Goal: Find specific page/section: Locate a particular part of the current website

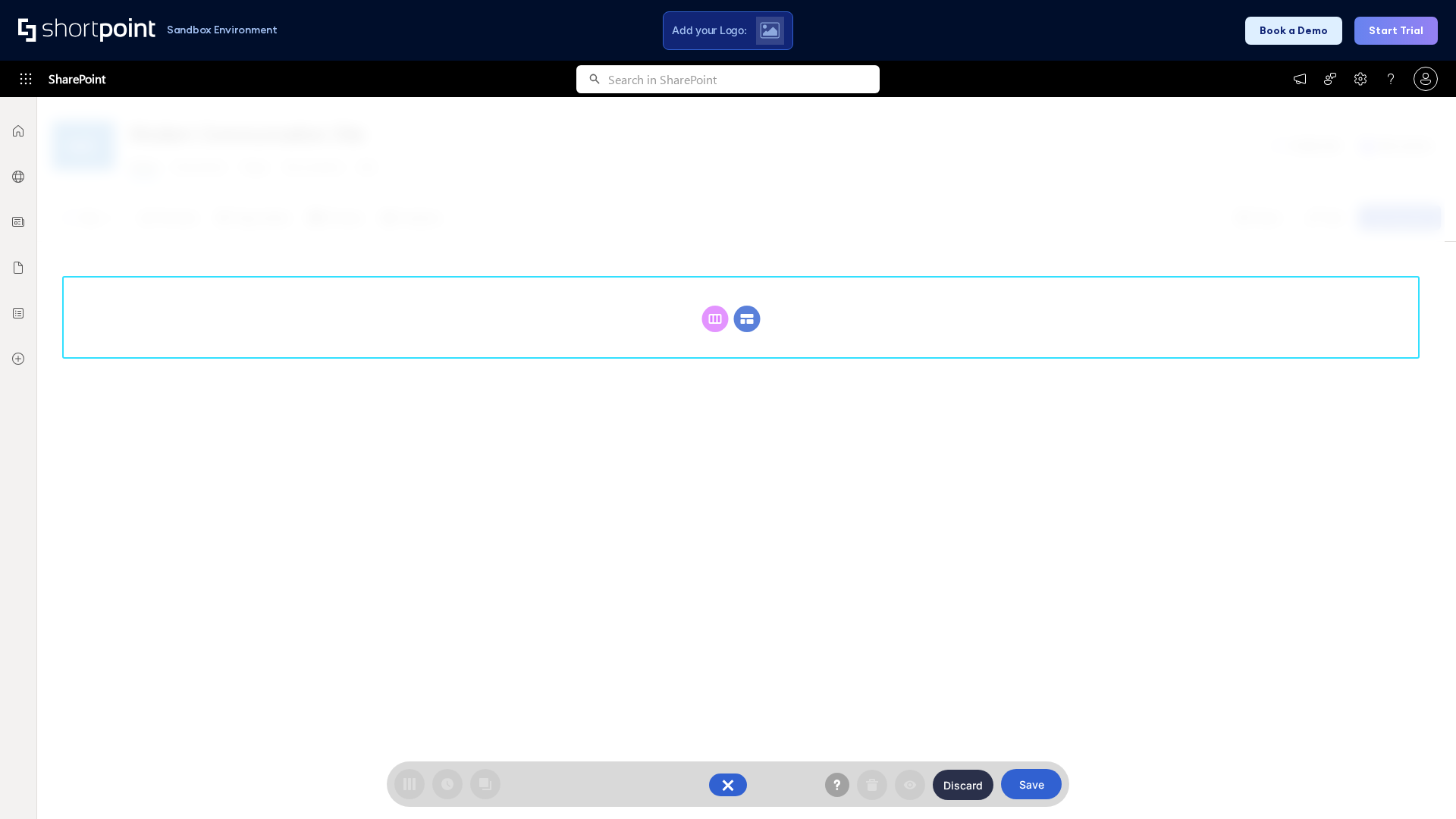
scroll to position [208, 0]
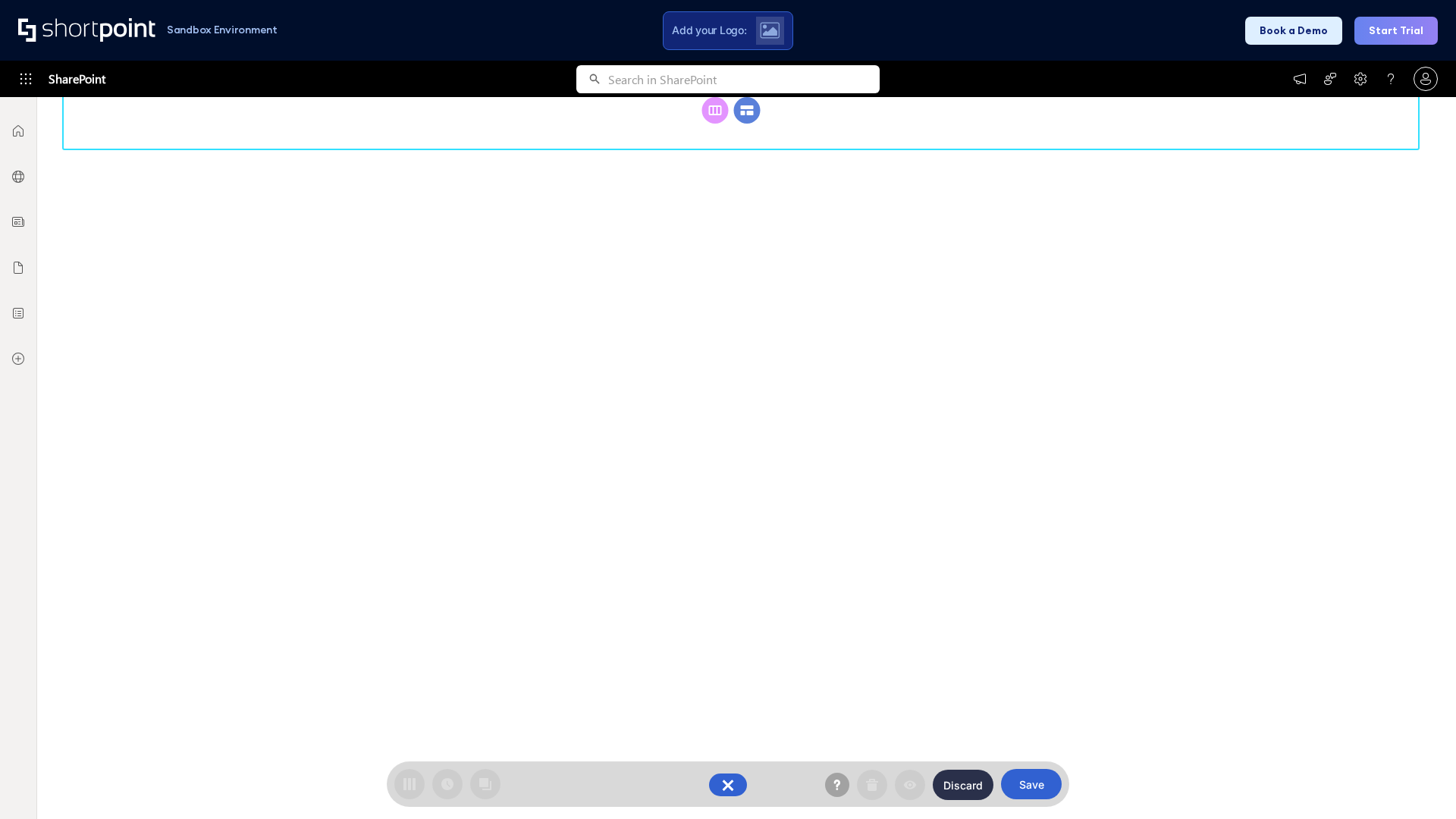
click at [747, 124] on circle at bounding box center [747, 110] width 27 height 27
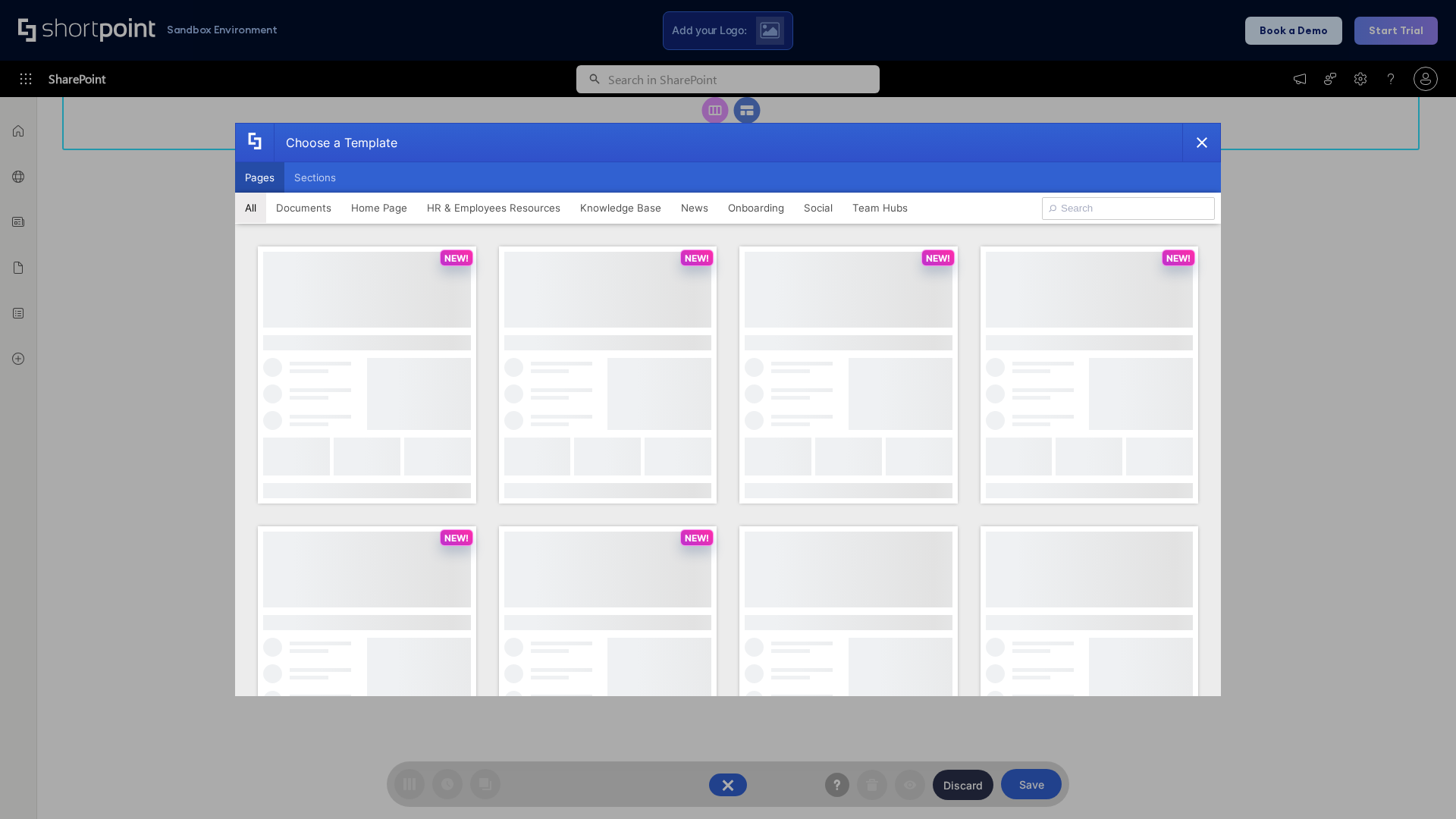
scroll to position [0, 0]
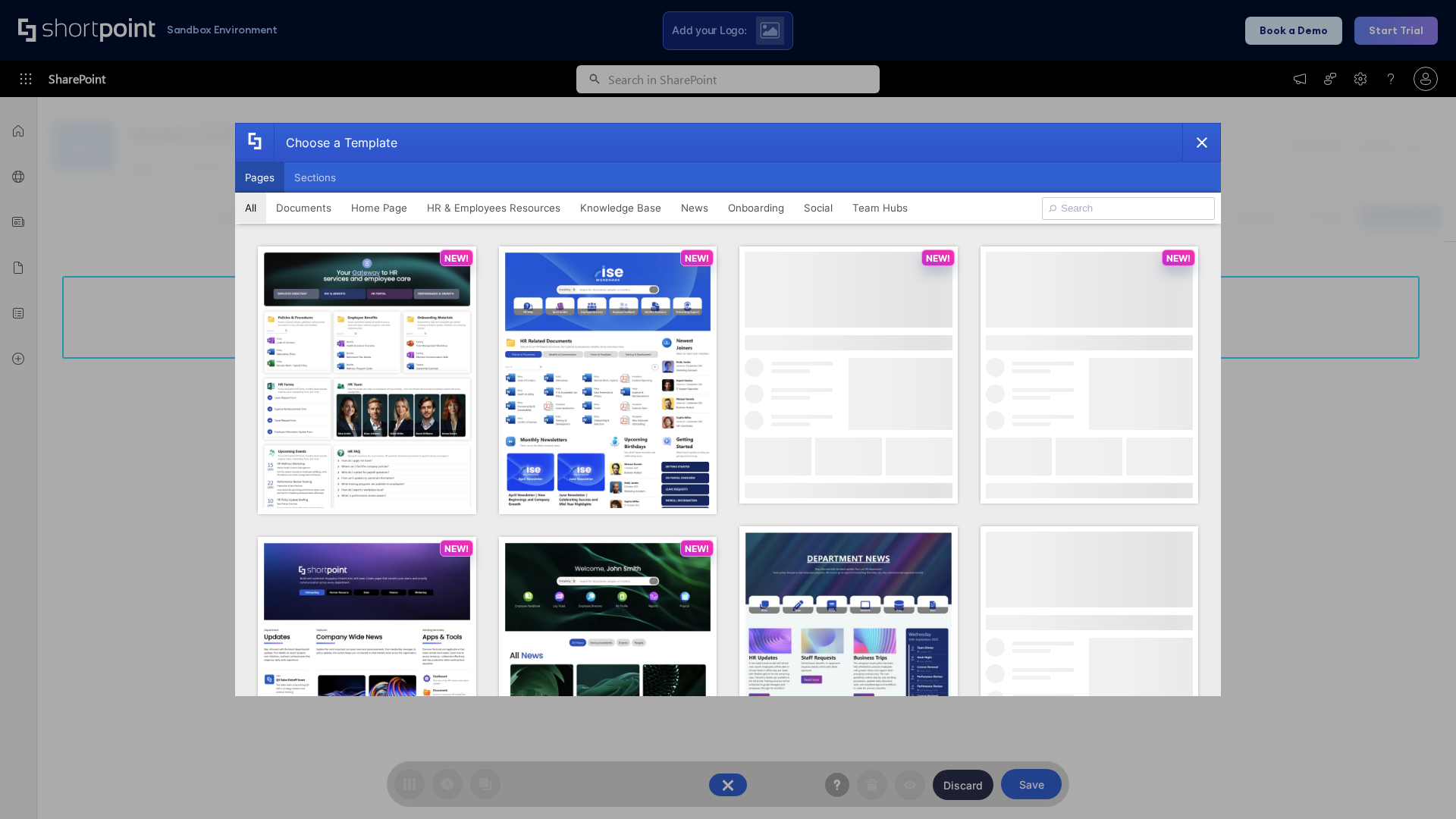
click at [259, 177] on button "Pages" at bounding box center [259, 178] width 49 height 30
type input "prise 1"
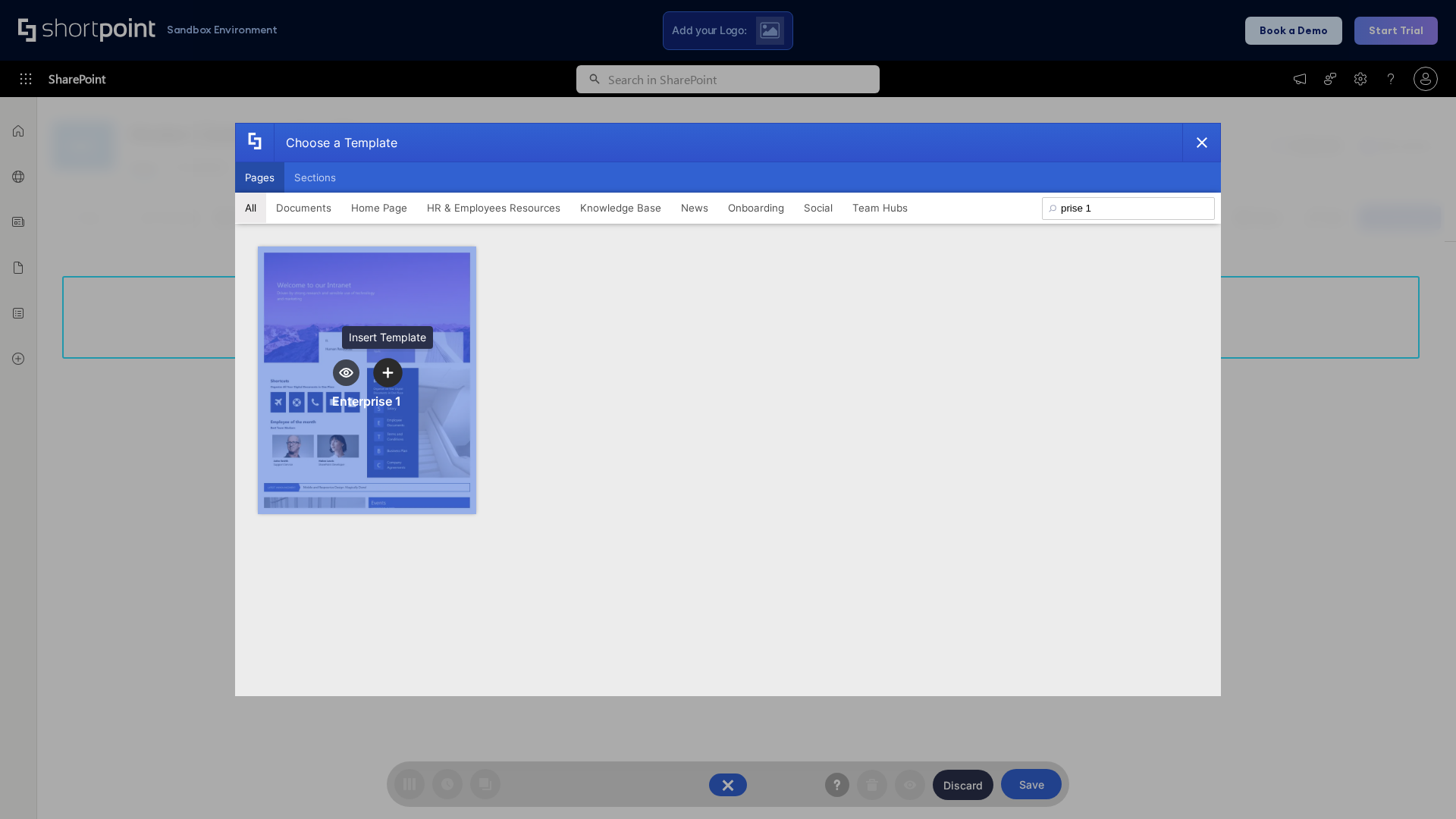
click at [388, 372] on icon "template selector" at bounding box center [388, 372] width 11 height 11
